Goal: Task Accomplishment & Management: Use online tool/utility

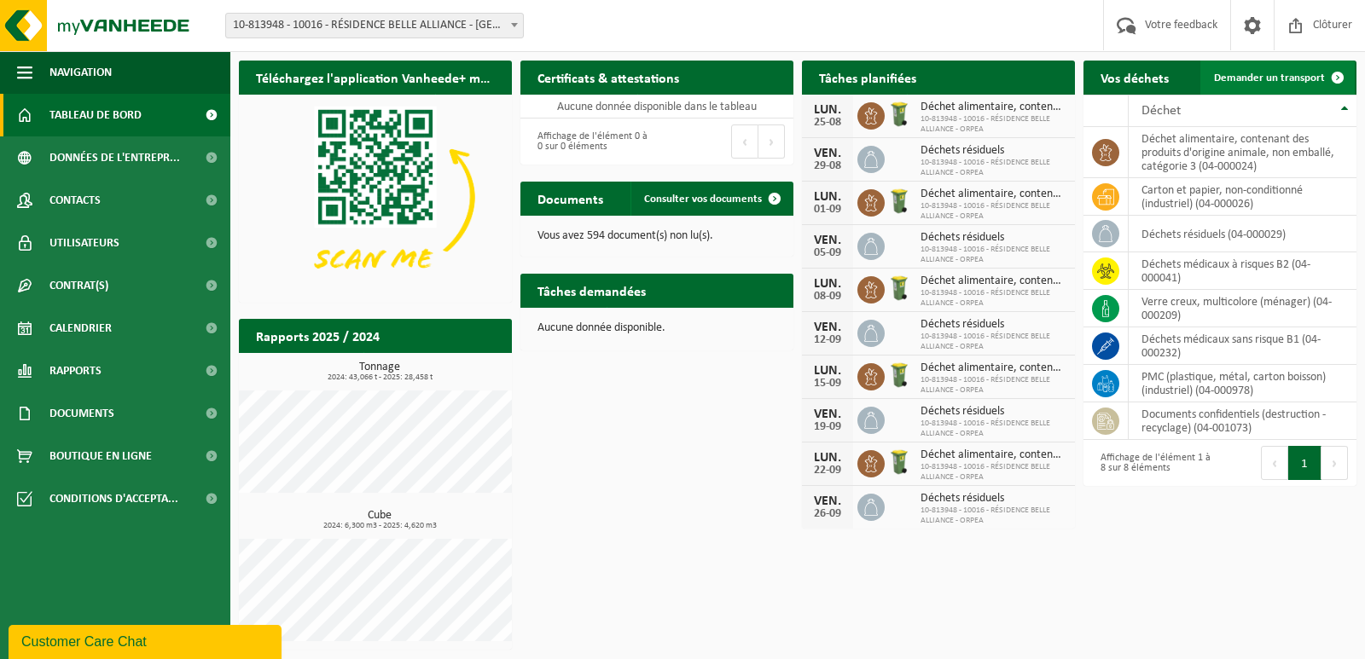
click at [1278, 78] on span "Demander un transport" at bounding box center [1269, 78] width 111 height 11
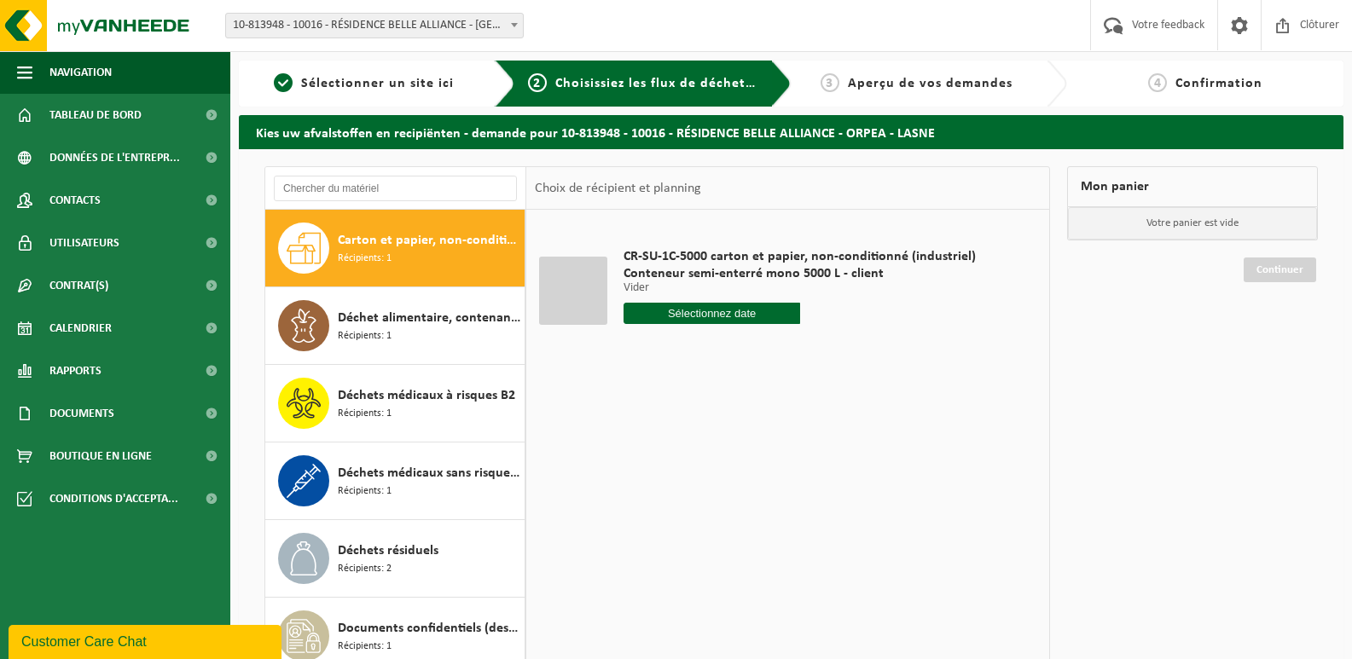
click at [719, 313] on input "text" at bounding box center [712, 313] width 177 height 21
click at [700, 525] on div "27" at bounding box center [700, 519] width 30 height 27
type input "à partir de 2025-08-27"
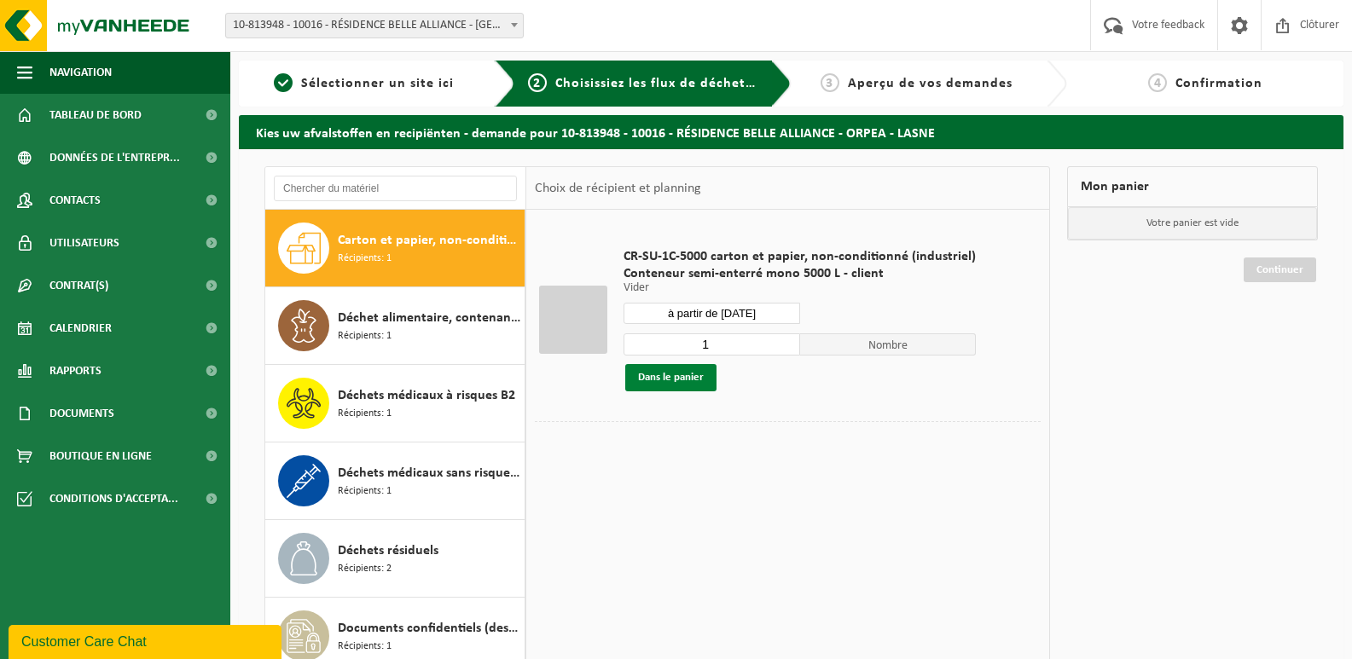
click at [665, 377] on button "Dans le panier" at bounding box center [670, 377] width 91 height 27
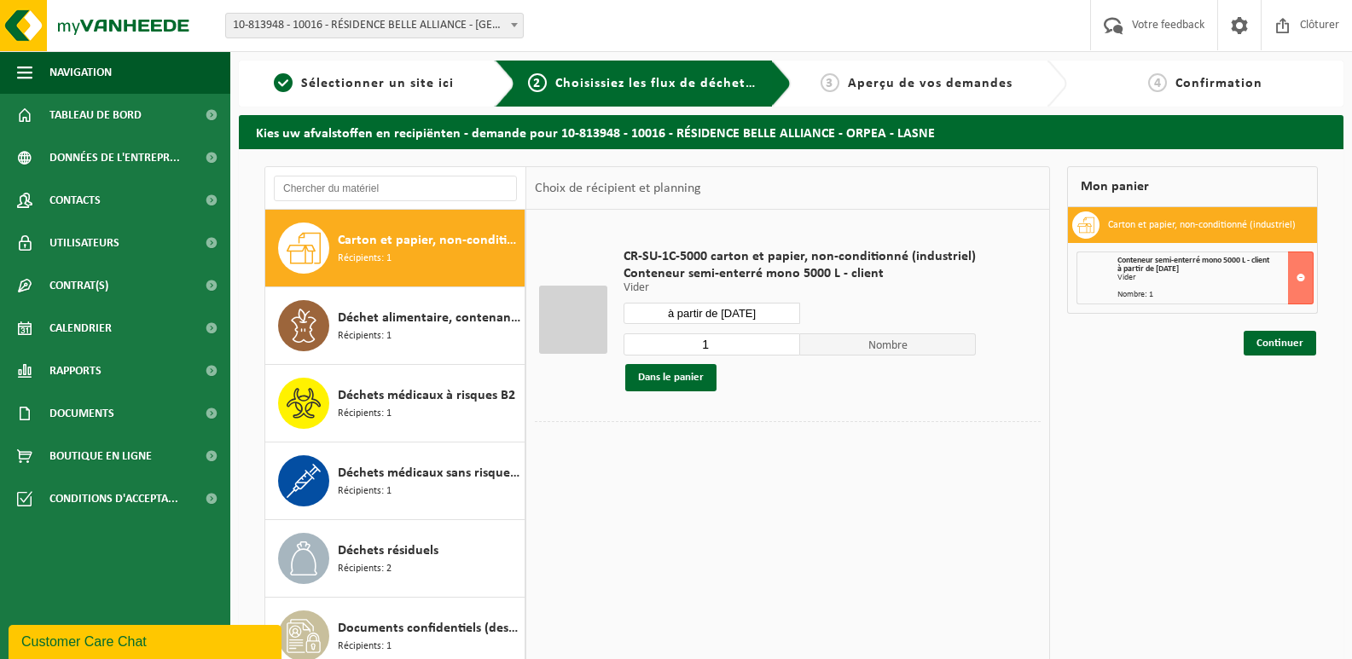
scroll to position [171, 0]
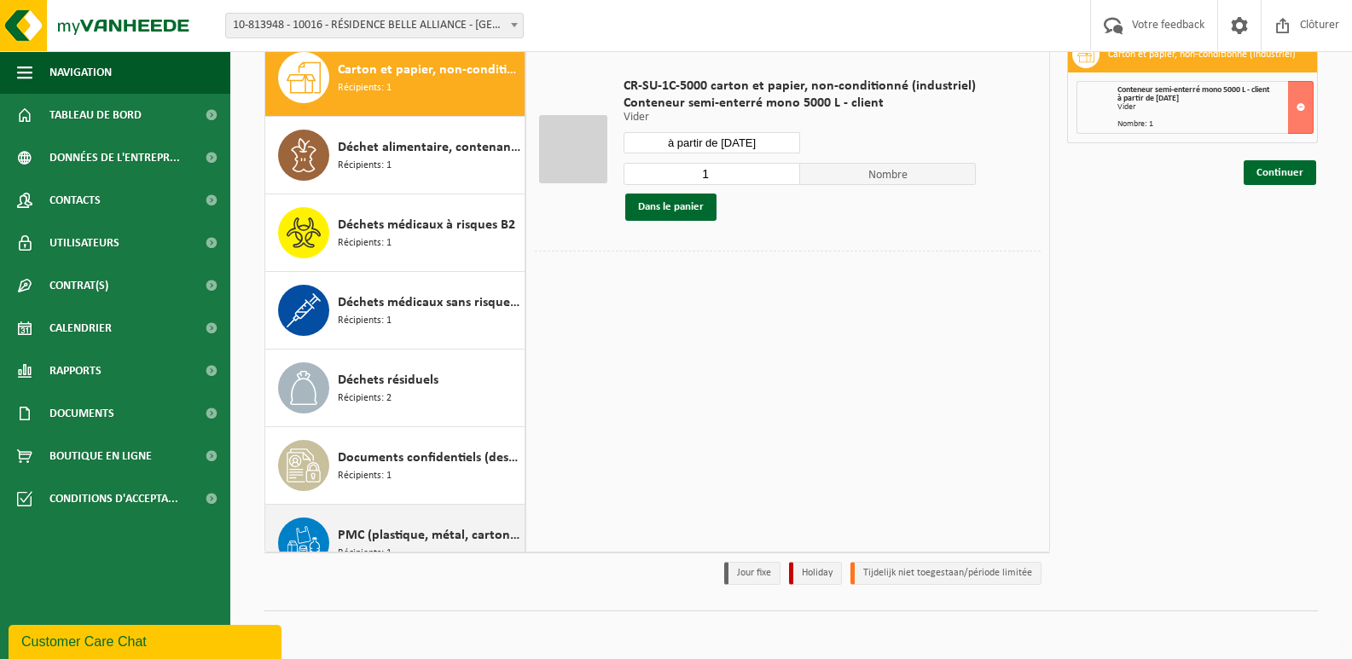
click at [372, 529] on span "PMC (plastique, métal, carton boisson) (industriel)" at bounding box center [429, 536] width 183 height 20
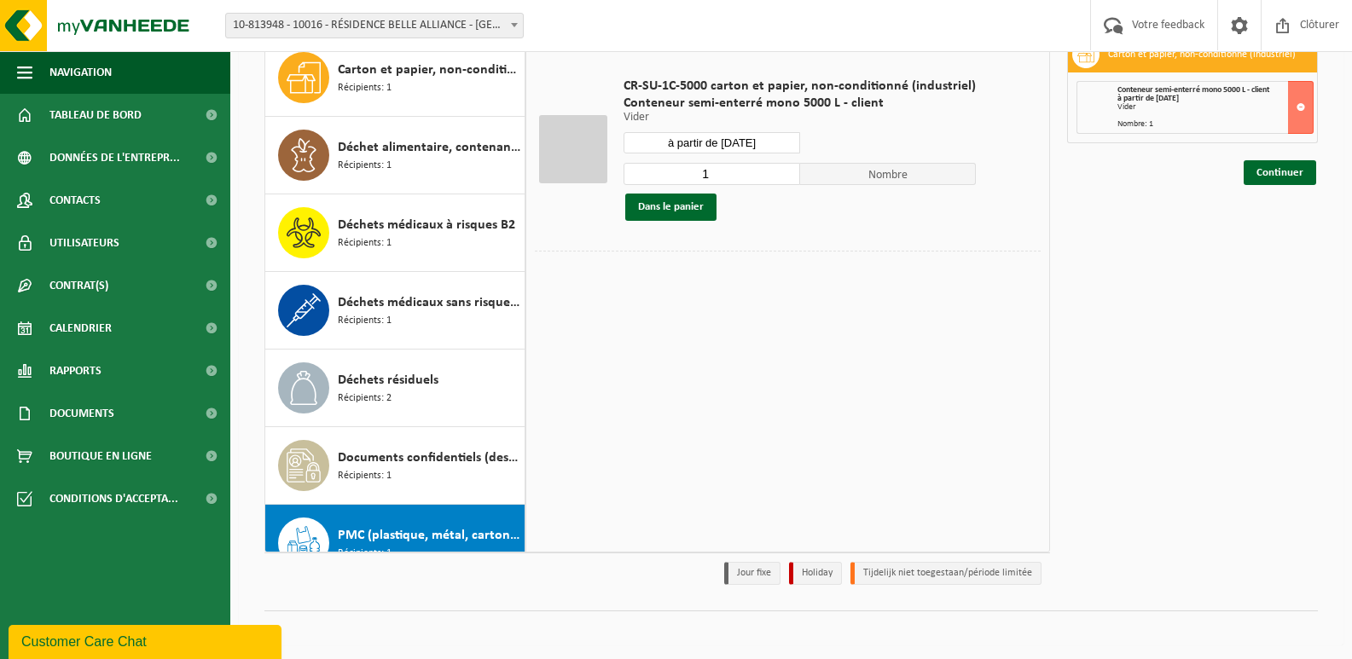
scroll to position [107, 0]
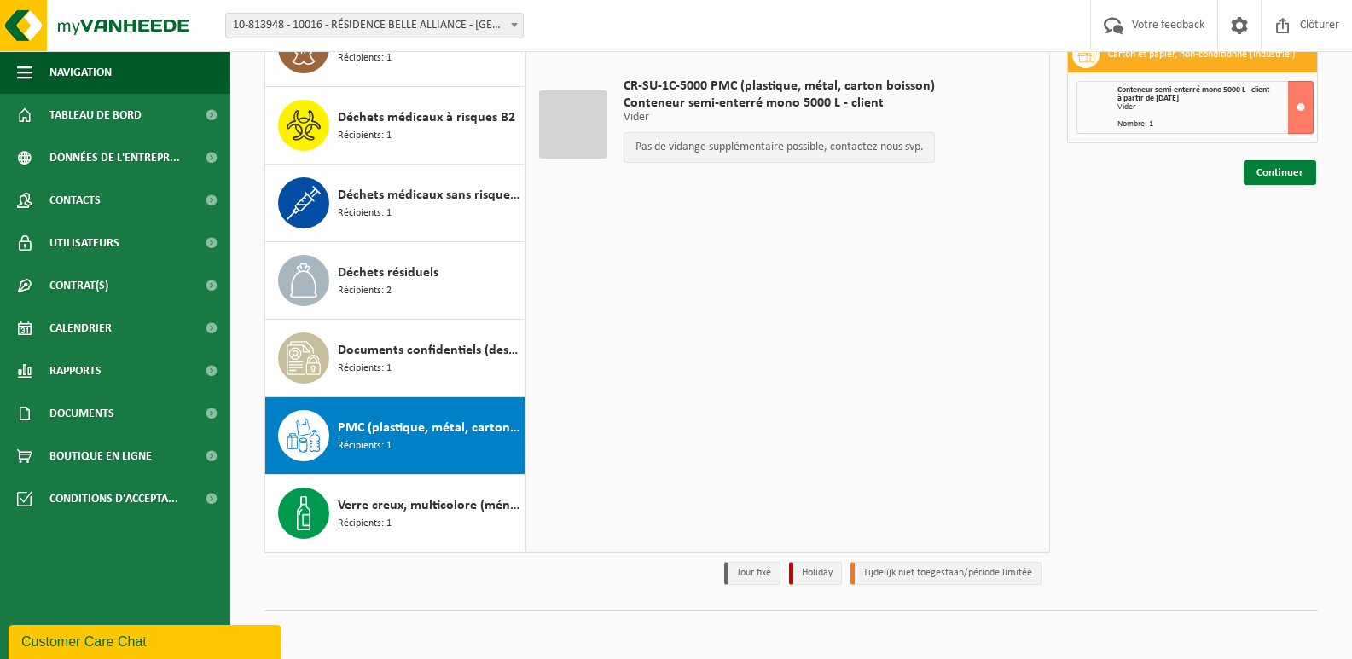
click at [1290, 172] on link "Continuer" at bounding box center [1280, 172] width 73 height 25
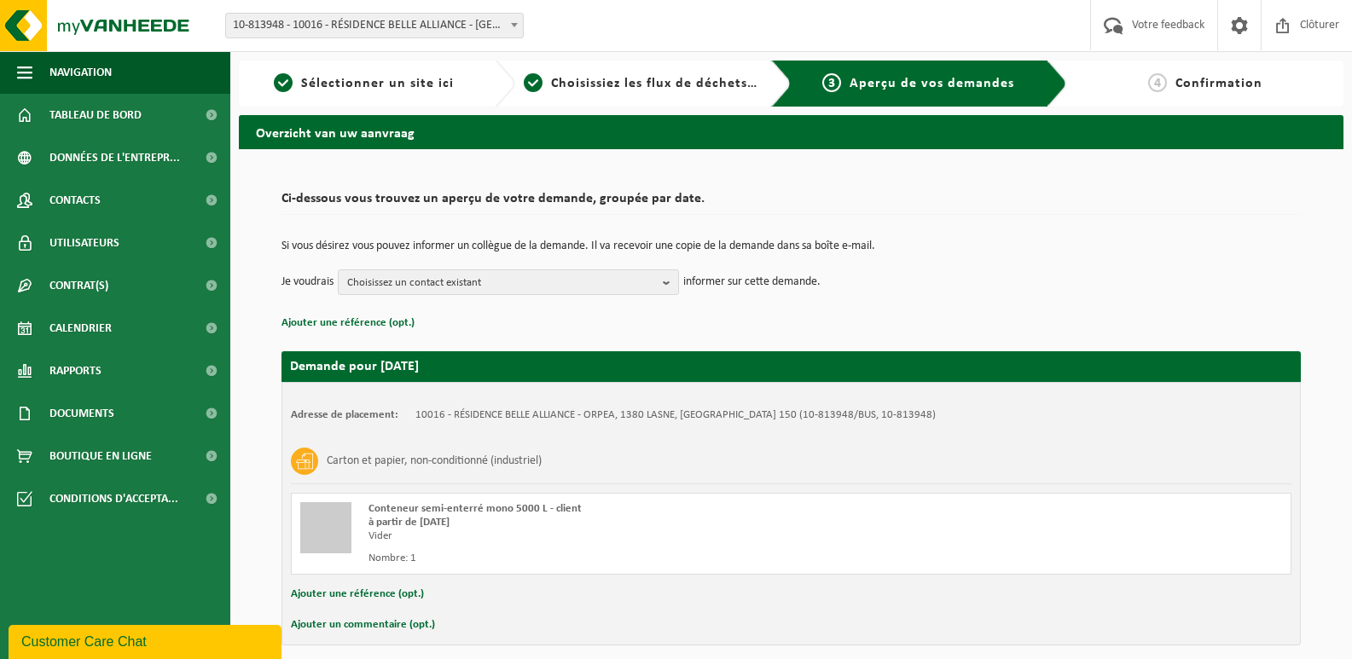
scroll to position [73, 0]
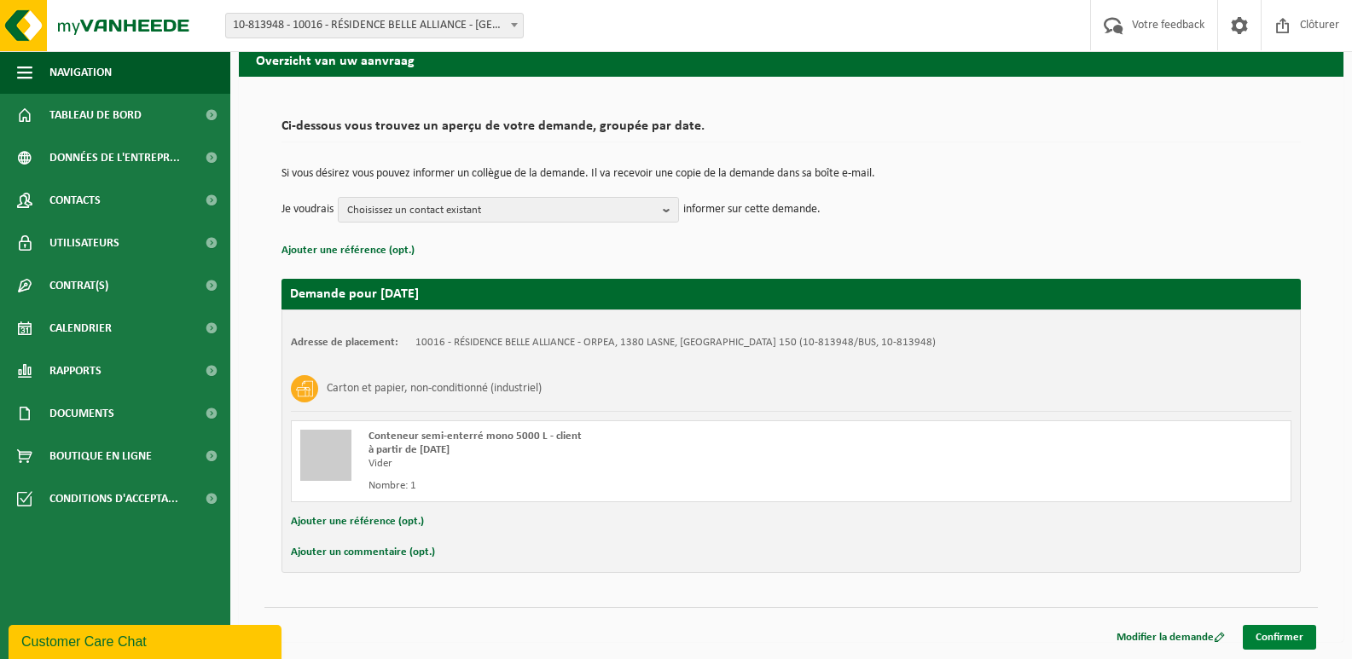
click at [1271, 635] on link "Confirmer" at bounding box center [1279, 637] width 73 height 25
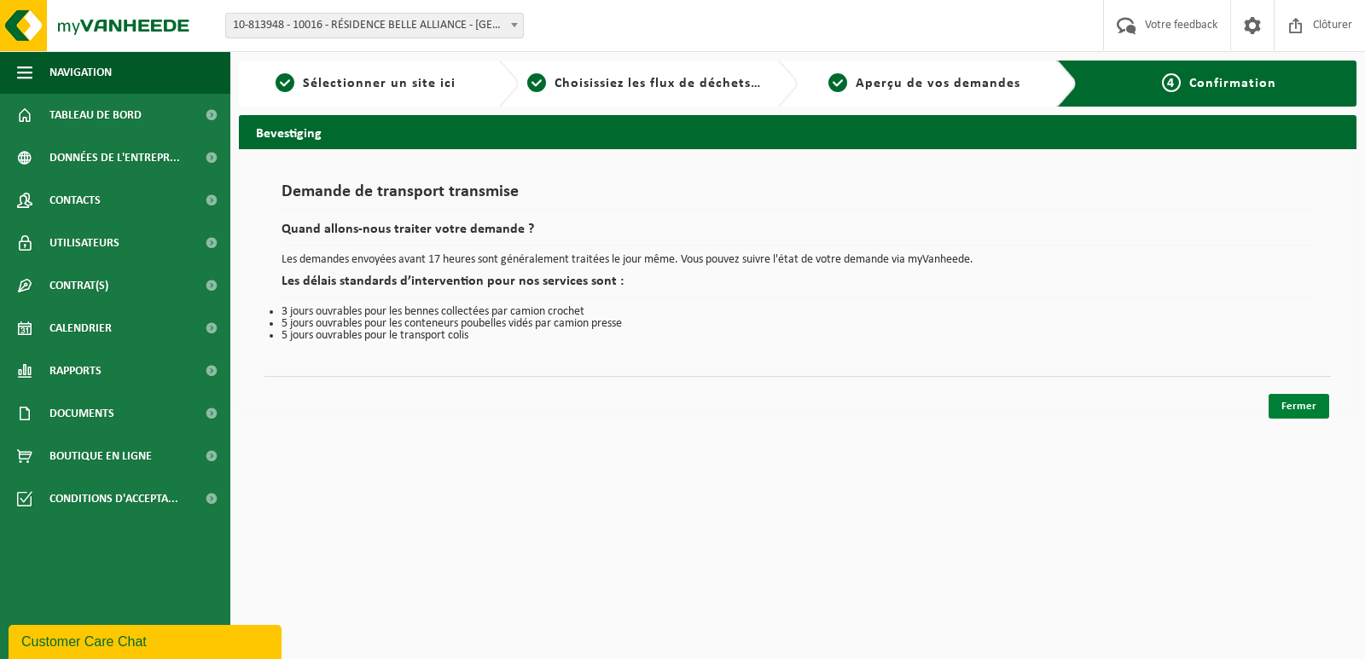
click at [1312, 409] on link "Fermer" at bounding box center [1299, 406] width 61 height 25
